Goal: Task Accomplishment & Management: Use online tool/utility

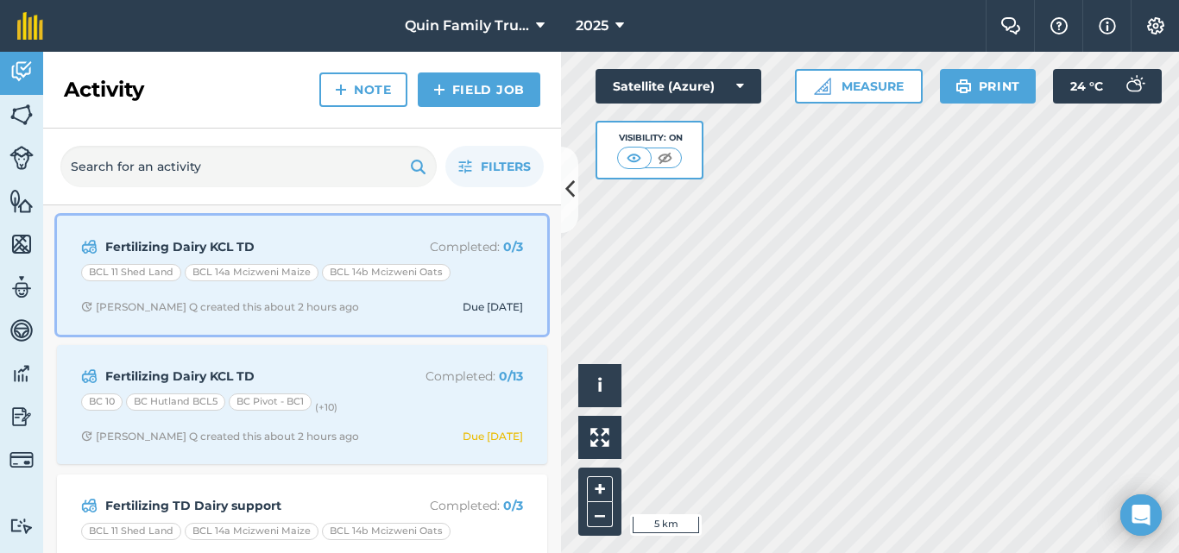
click at [275, 234] on div "Fertilizing Dairy KCL TD Completed : 0 / 3 BCL 11 Shed Land BCL 14a Mcizweni Ma…" at bounding box center [301, 275] width 469 height 98
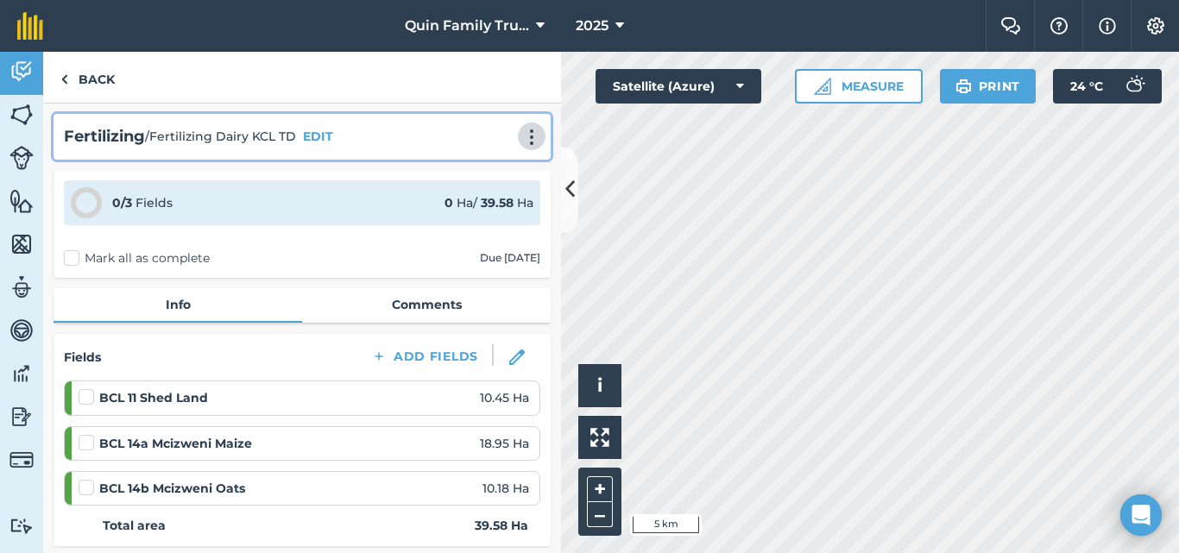
click at [530, 135] on button at bounding box center [531, 136] width 17 height 21
click at [469, 170] on link "Print" at bounding box center [495, 174] width 110 height 35
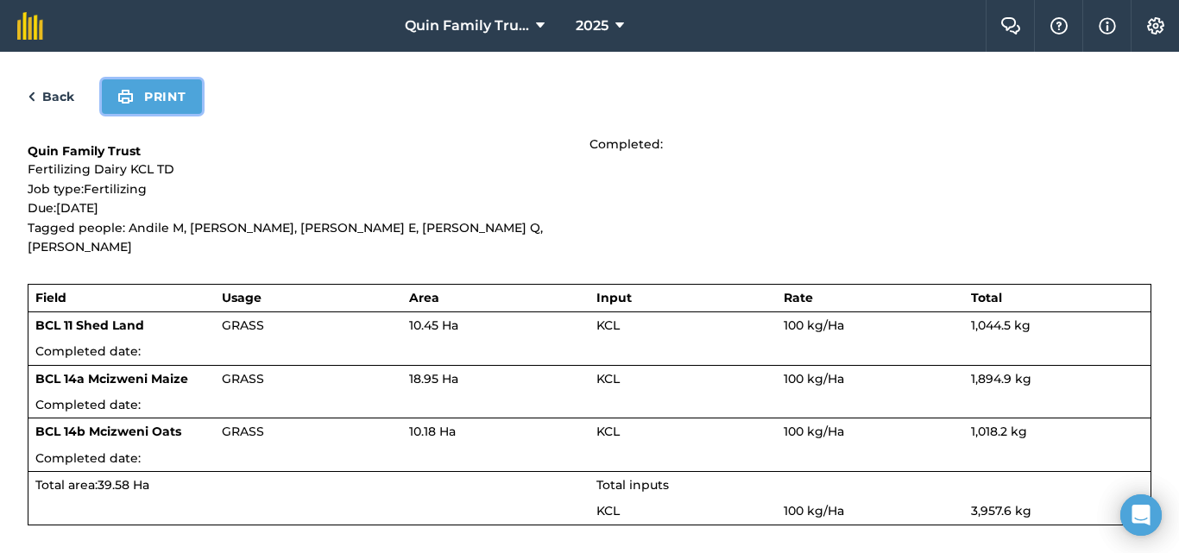
click at [127, 90] on img at bounding box center [125, 96] width 16 height 21
click at [49, 95] on link "Back" at bounding box center [51, 96] width 47 height 21
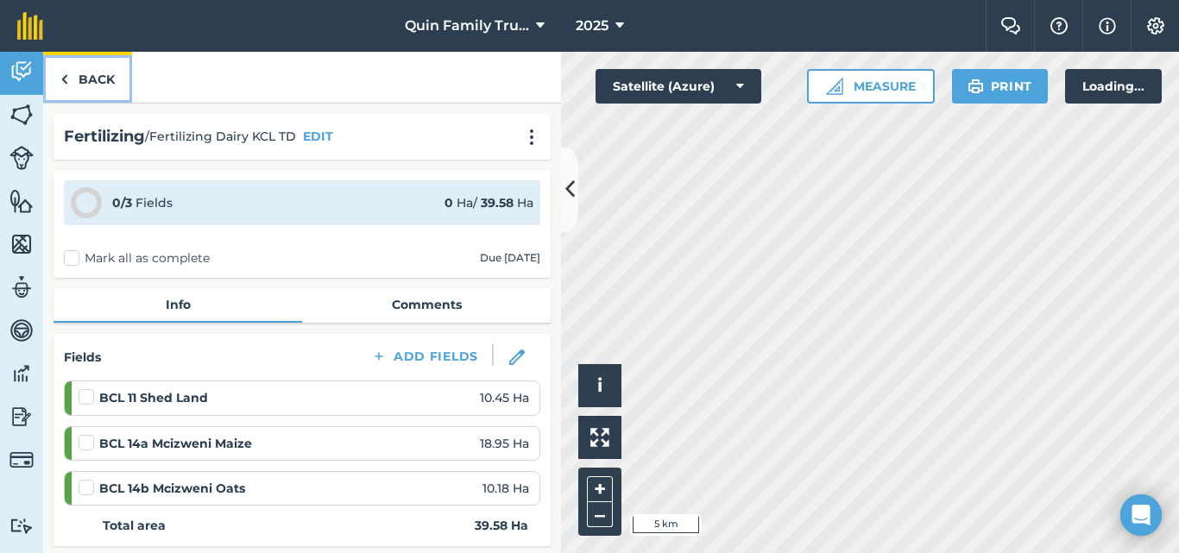
click at [80, 75] on link "Back" at bounding box center [87, 77] width 89 height 51
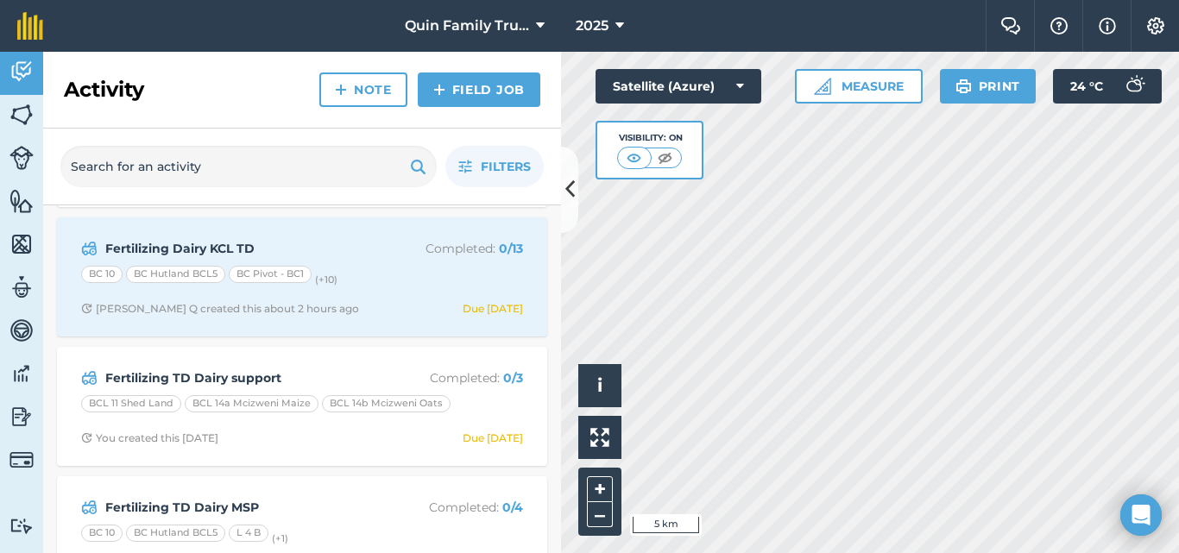
scroll to position [86, 0]
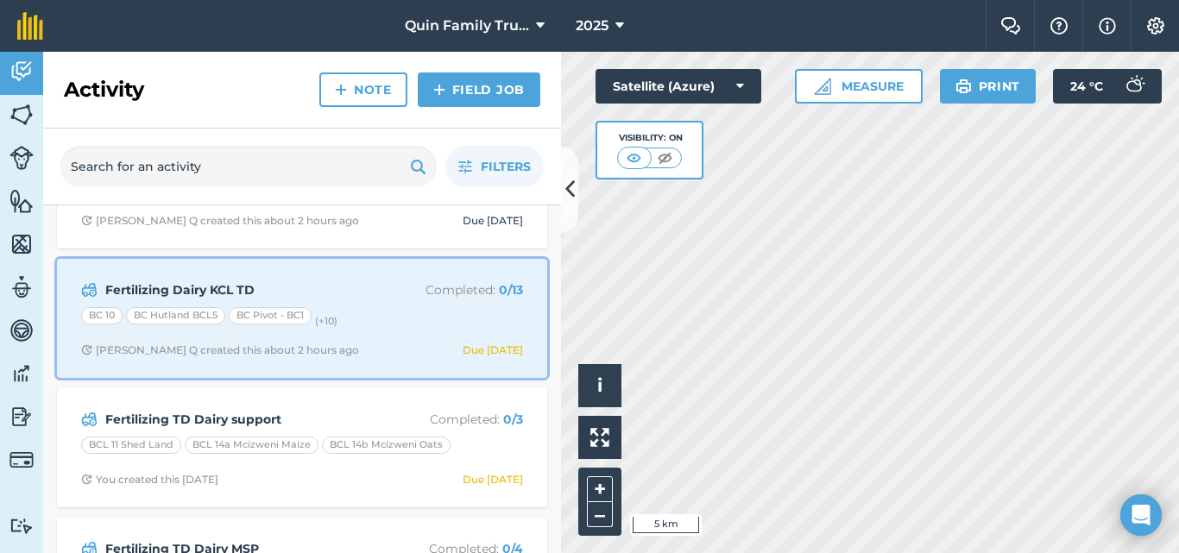
click at [372, 303] on div "Fertilizing Dairy KCL TD Completed : 0 / [DATE] [DATE] Hutland BCL5 BC Pivot - …" at bounding box center [301, 318] width 469 height 98
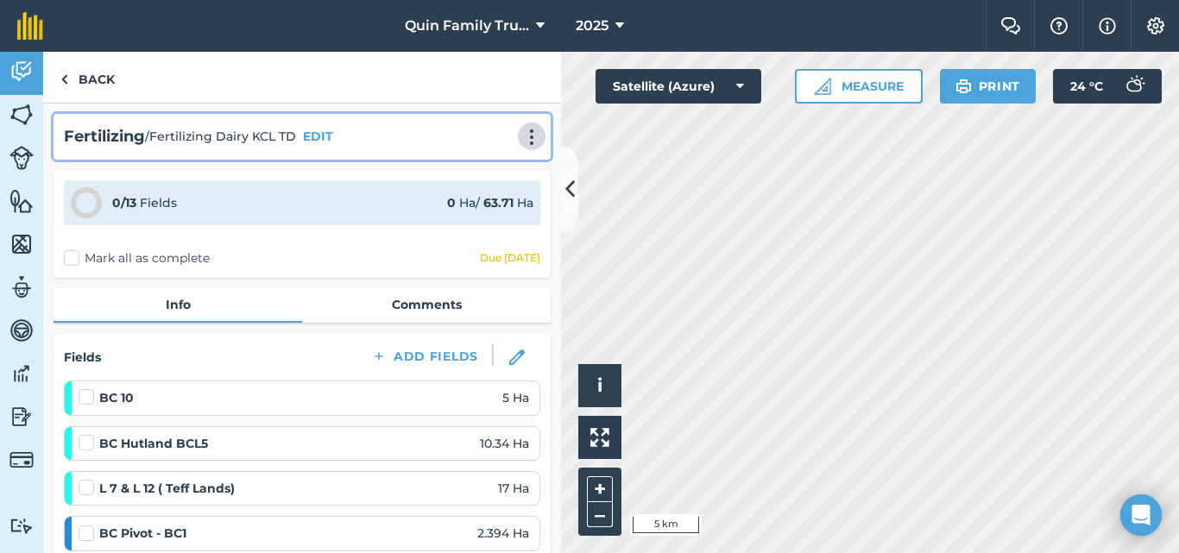
click at [521, 140] on img at bounding box center [531, 137] width 21 height 17
click at [464, 170] on link "Print" at bounding box center [495, 174] width 110 height 35
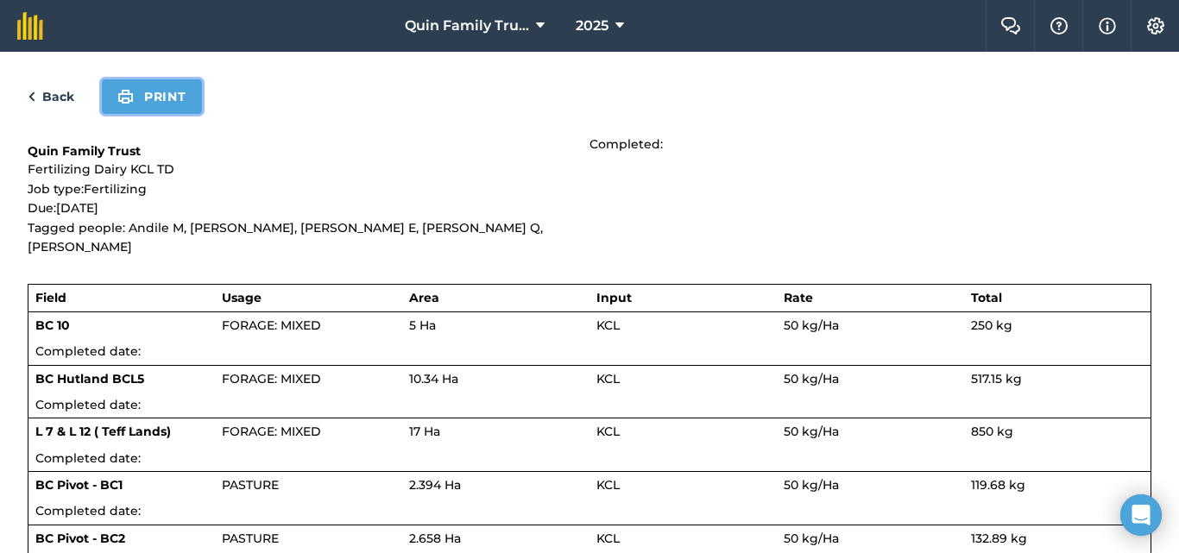
click at [138, 89] on button "Print" at bounding box center [152, 96] width 100 height 35
click at [52, 91] on link "Back" at bounding box center [51, 96] width 47 height 21
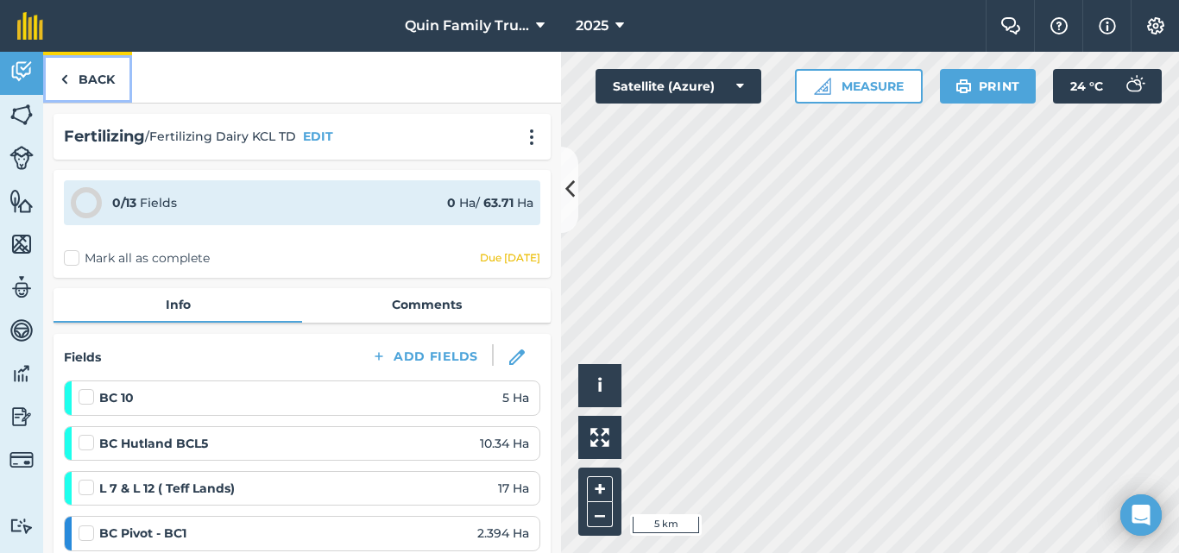
click at [89, 73] on link "Back" at bounding box center [87, 77] width 89 height 51
